Goal: Task Accomplishment & Management: Use online tool/utility

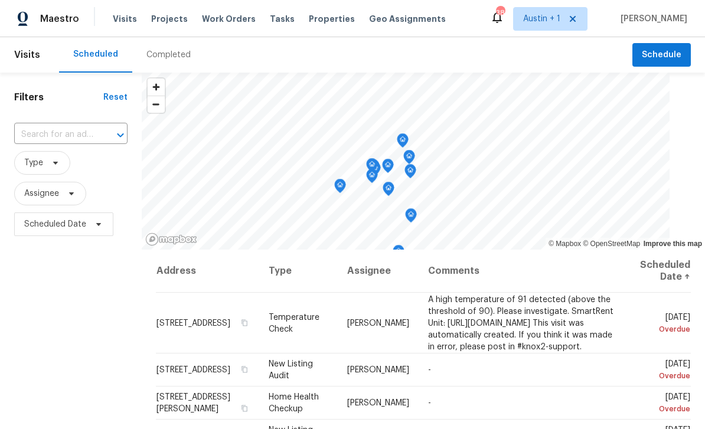
click at [270, 24] on div "Tasks" at bounding box center [282, 19] width 25 height 12
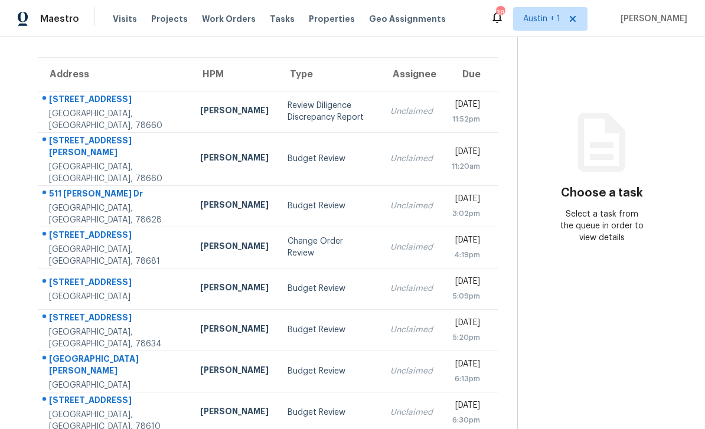
scroll to position [38, 0]
click at [305, 235] on div "Change Order Review" at bounding box center [329, 247] width 84 height 24
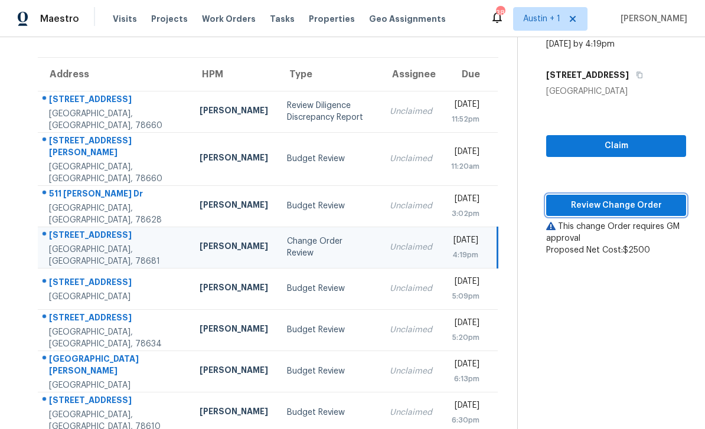
click at [616, 198] on span "Review Change Order" at bounding box center [615, 205] width 121 height 15
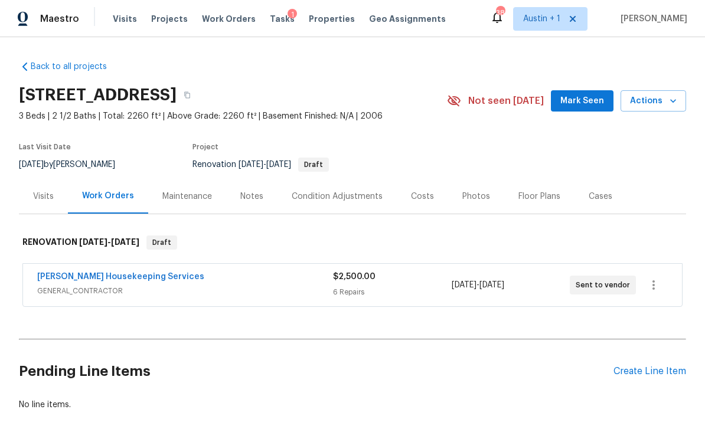
click at [584, 102] on span "Mark Seen" at bounding box center [582, 101] width 44 height 15
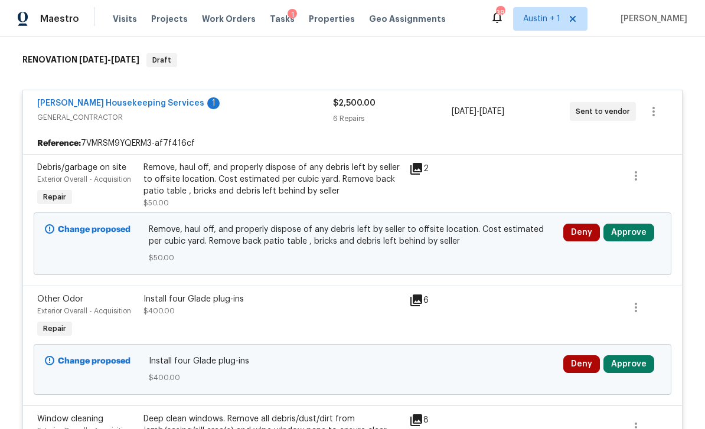
scroll to position [184, 0]
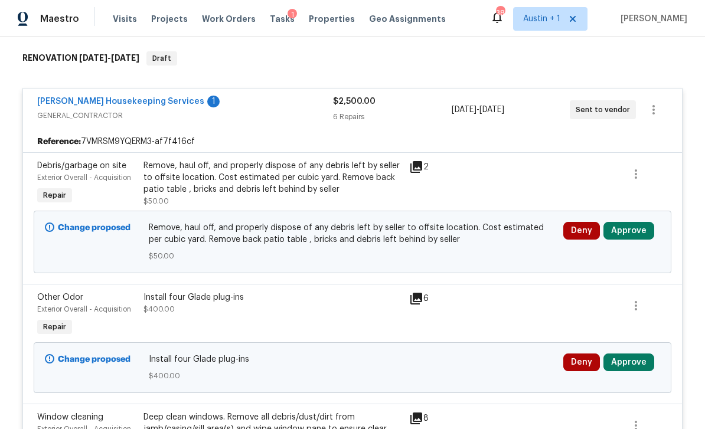
click at [629, 233] on button "Approve" at bounding box center [628, 231] width 51 height 18
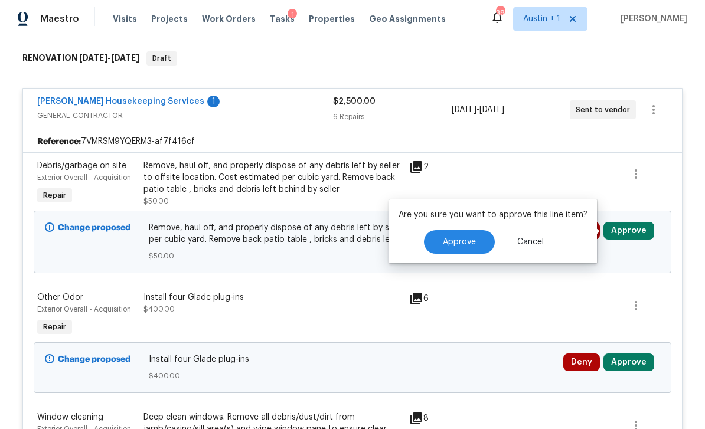
click at [461, 243] on span "Approve" at bounding box center [459, 242] width 33 height 9
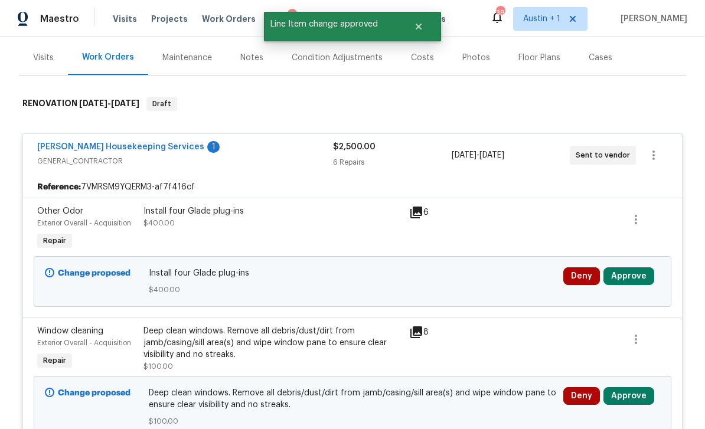
scroll to position [139, 0]
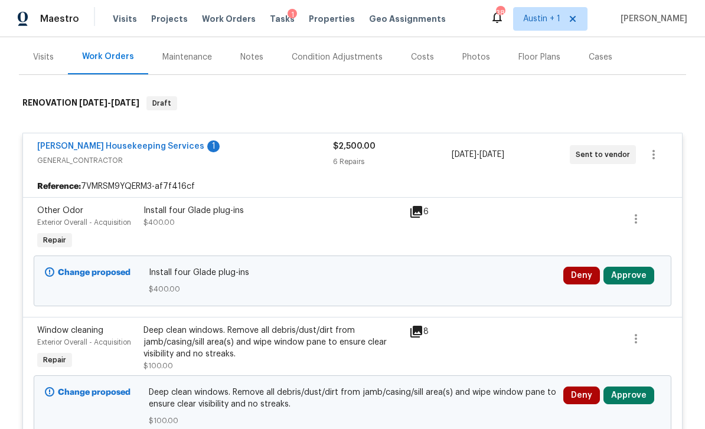
click at [576, 275] on button "Deny" at bounding box center [581, 276] width 37 height 18
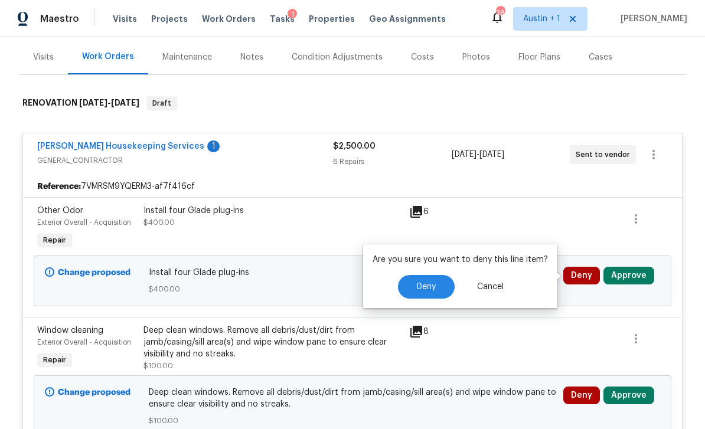
click at [429, 286] on span "Deny" at bounding box center [426, 287] width 19 height 9
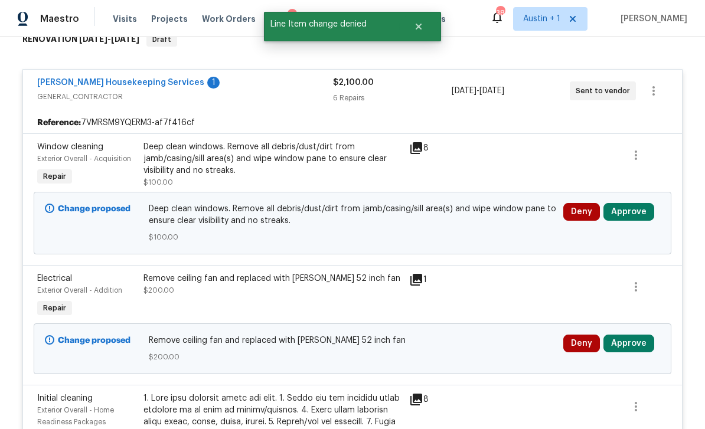
scroll to position [207, 0]
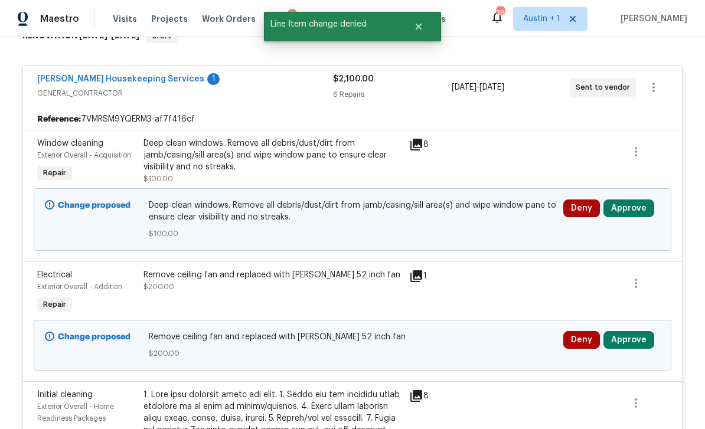
click at [639, 208] on button "Approve" at bounding box center [628, 208] width 51 height 18
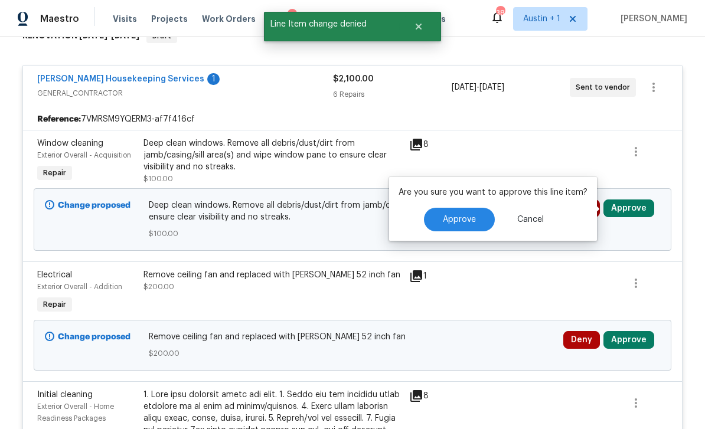
click at [473, 221] on span "Approve" at bounding box center [459, 219] width 33 height 9
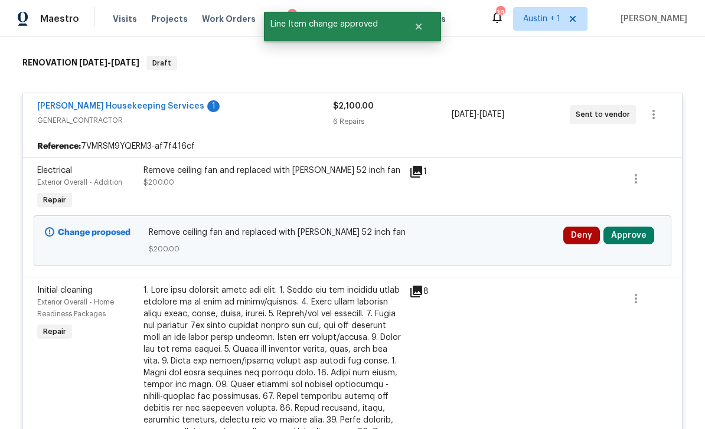
scroll to position [181, 0]
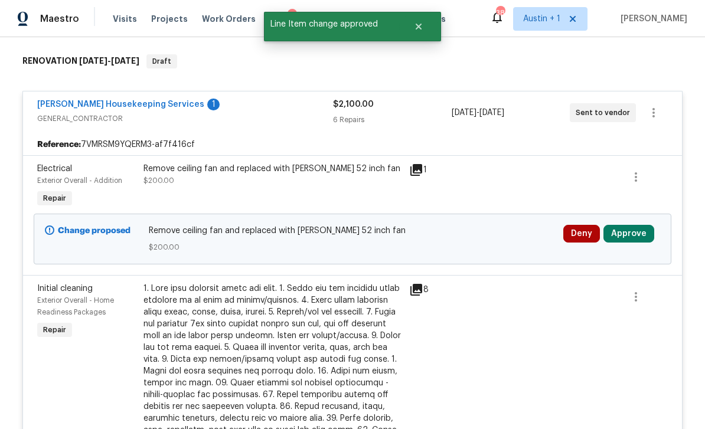
click at [632, 235] on button "Approve" at bounding box center [628, 234] width 51 height 18
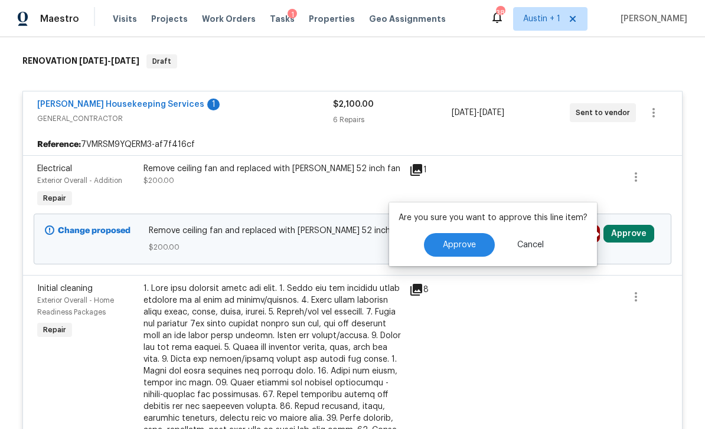
click at [461, 248] on span "Approve" at bounding box center [459, 245] width 33 height 9
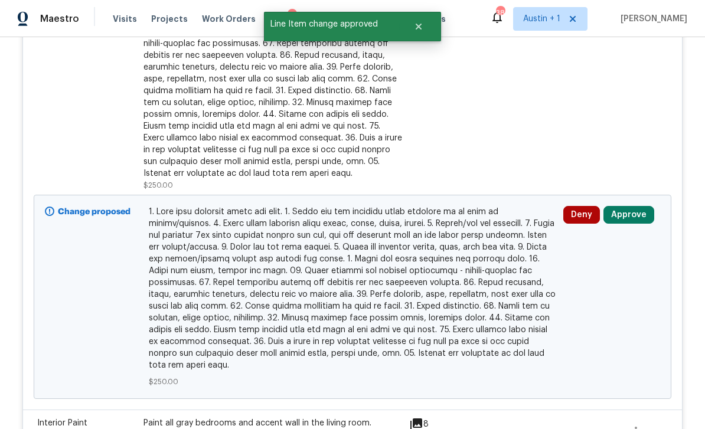
scroll to position [411, 0]
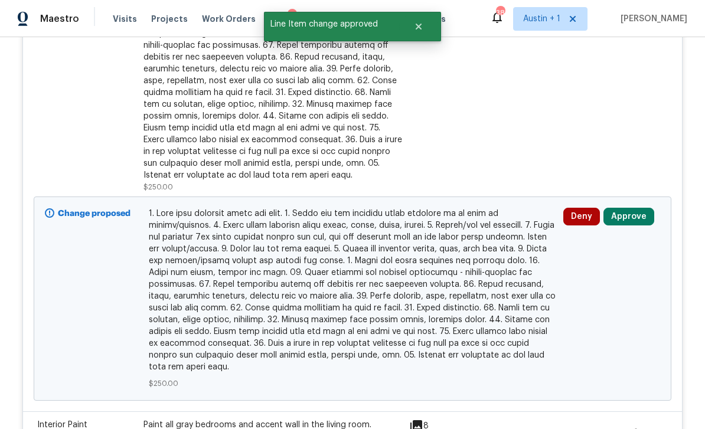
click at [643, 218] on button "Approve" at bounding box center [628, 217] width 51 height 18
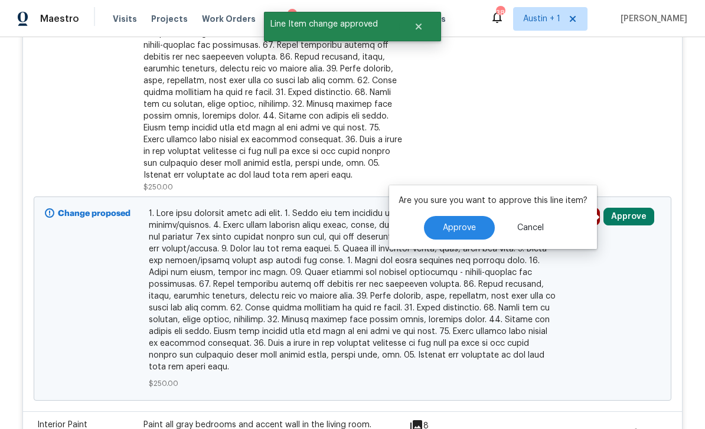
click at [474, 234] on button "Approve" at bounding box center [459, 228] width 71 height 24
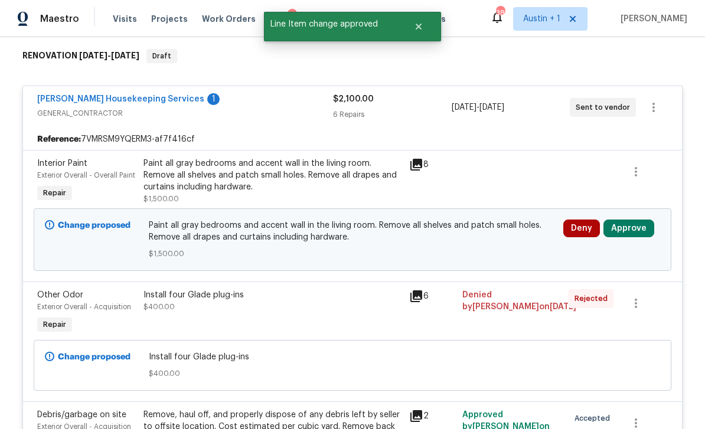
scroll to position [166, 0]
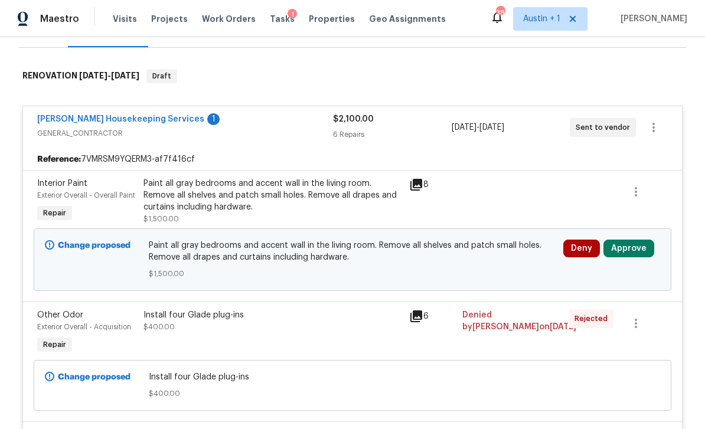
click at [416, 186] on icon at bounding box center [416, 185] width 14 height 14
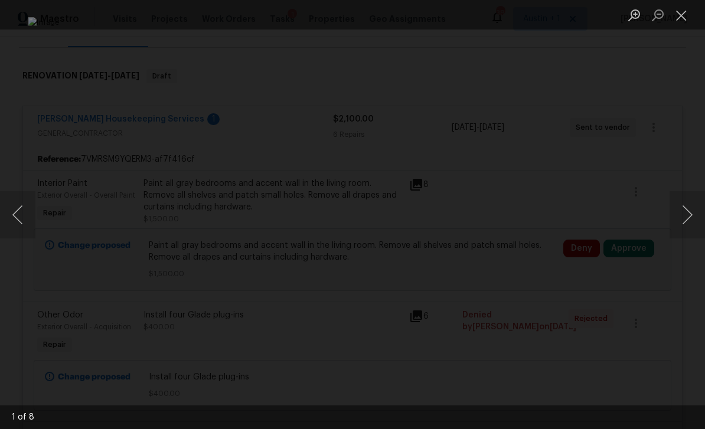
click at [683, 210] on button "Next image" at bounding box center [686, 214] width 35 height 47
click at [688, 212] on button "Next image" at bounding box center [686, 214] width 35 height 47
click at [686, 217] on button "Next image" at bounding box center [686, 214] width 35 height 47
click at [686, 214] on button "Next image" at bounding box center [686, 214] width 35 height 47
click at [685, 214] on button "Next image" at bounding box center [686, 214] width 35 height 47
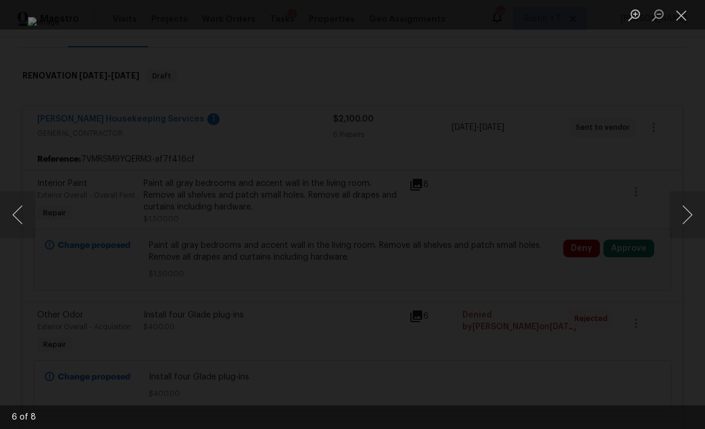
click at [682, 19] on button "Close lightbox" at bounding box center [681, 15] width 24 height 21
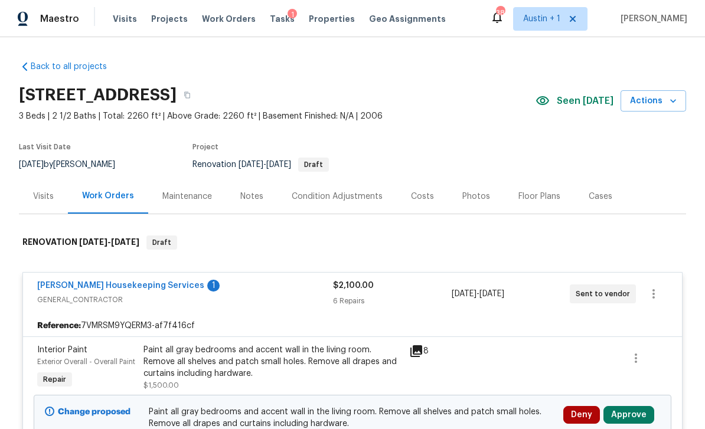
scroll to position [0, 0]
click at [428, 200] on div "Costs" at bounding box center [422, 197] width 23 height 12
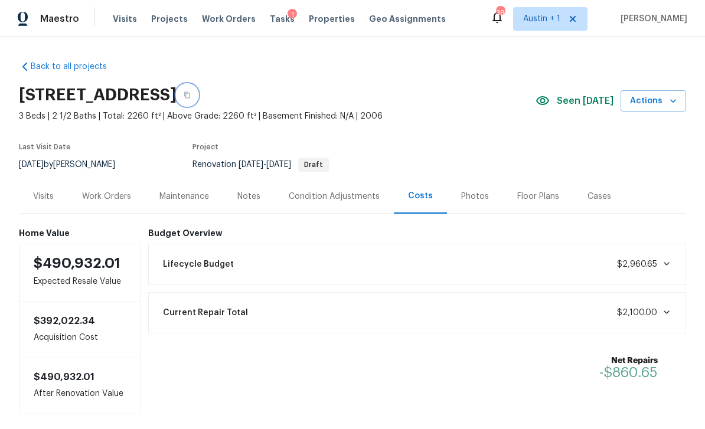
click at [198, 98] on button "button" at bounding box center [186, 94] width 21 height 21
click at [277, 21] on span "Tasks" at bounding box center [282, 19] width 25 height 8
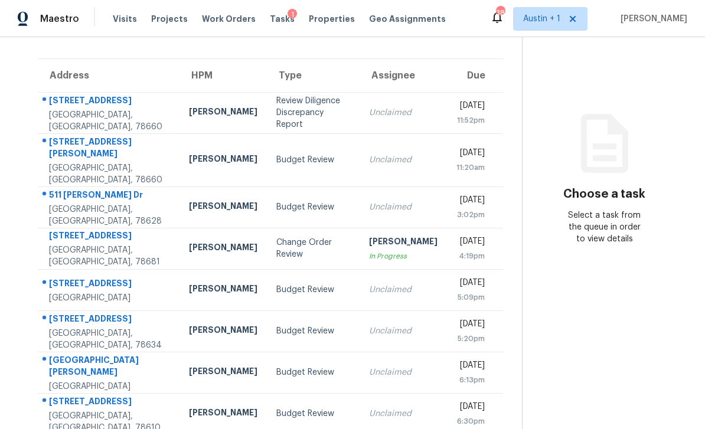
click at [276, 120] on div "Review Diligence Discrepancy Report" at bounding box center [313, 112] width 74 height 35
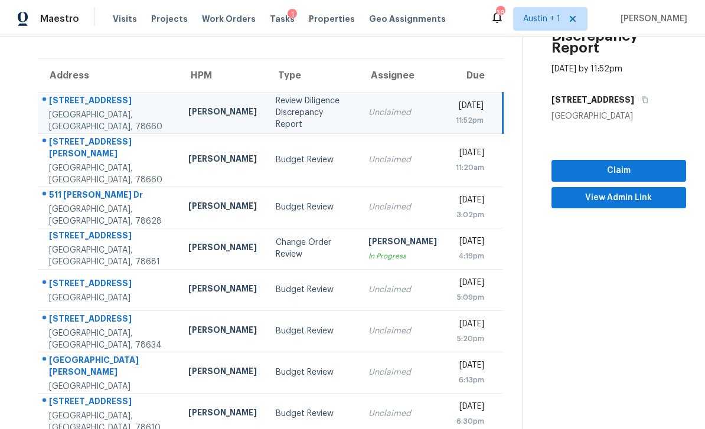
click at [61, 109] on div "[STREET_ADDRESS]" at bounding box center [109, 101] width 120 height 15
click at [63, 106] on div "[STREET_ADDRESS]" at bounding box center [109, 101] width 120 height 15
click at [71, 109] on div "[STREET_ADDRESS]" at bounding box center [109, 101] width 120 height 15
click at [640, 191] on span "View Admin Link" at bounding box center [619, 198] width 116 height 15
